Goal: Task Accomplishment & Management: Use online tool/utility

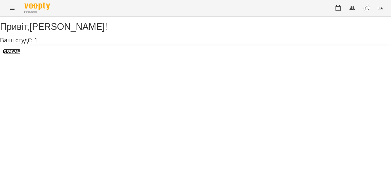
click at [21, 54] on h3 "SLOVOM" at bounding box center [12, 51] width 18 height 5
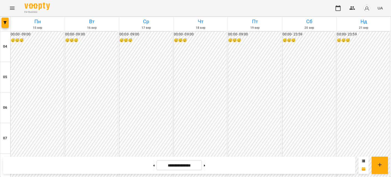
scroll to position [276, 0]
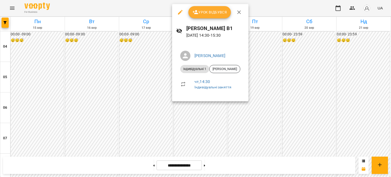
drag, startPoint x: 211, startPoint y: 19, endPoint x: 207, endPoint y: 14, distance: 6.9
click at [207, 14] on div "Урок відбувся" at bounding box center [210, 12] width 76 height 16
click at [207, 14] on span "Урок відбувся" at bounding box center [210, 12] width 35 height 6
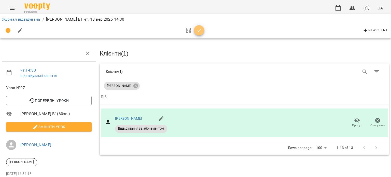
click at [200, 28] on icon "button" at bounding box center [200, 31] width 6 height 6
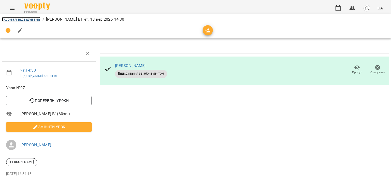
click at [34, 21] on link "Журнал відвідувань" at bounding box center [21, 19] width 38 height 5
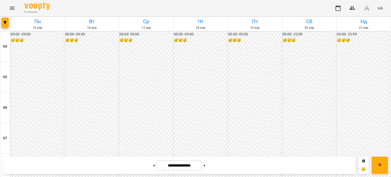
scroll to position [290, 0]
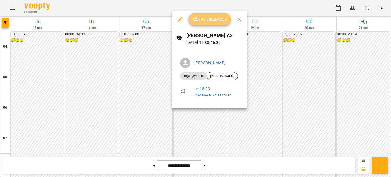
click at [197, 18] on icon "button" at bounding box center [196, 19] width 6 height 4
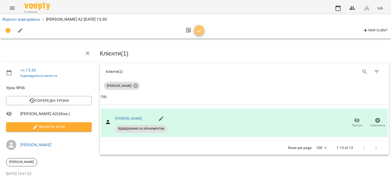
click at [200, 31] on icon "button" at bounding box center [200, 31] width 6 height 6
